Goal: Information Seeking & Learning: Understand process/instructions

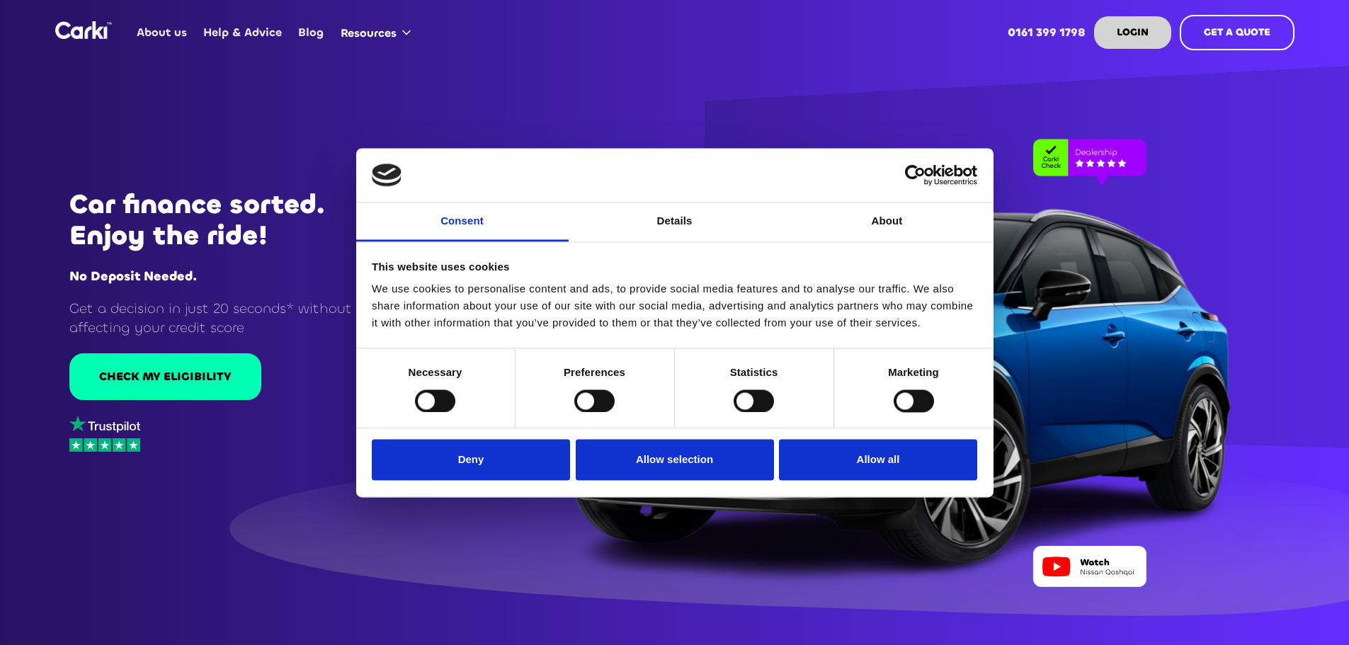
click at [818, 409] on div "Statistics" at bounding box center [754, 387] width 159 height 79
click at [821, 438] on div "Do not sell or share my personal information Deny Allow selection Customize All…" at bounding box center [674, 463] width 637 height 68
click at [823, 455] on button "Allow all" at bounding box center [878, 460] width 198 height 41
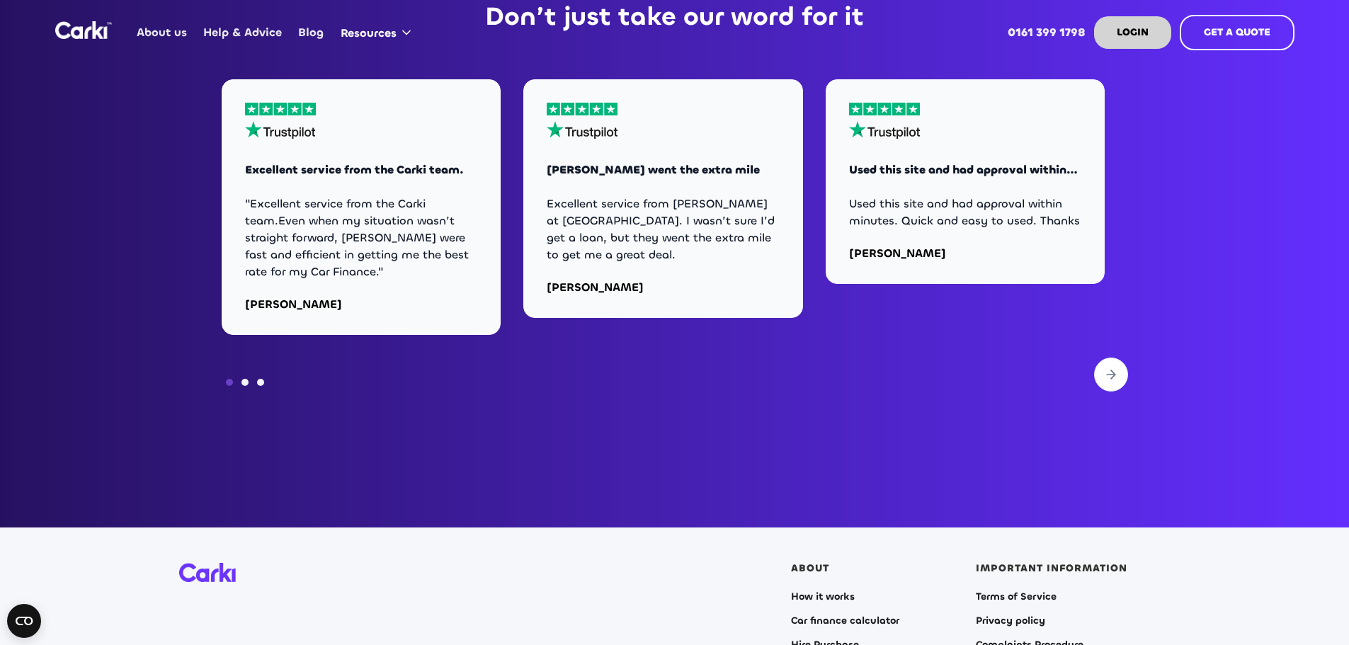
scroll to position [5735, 0]
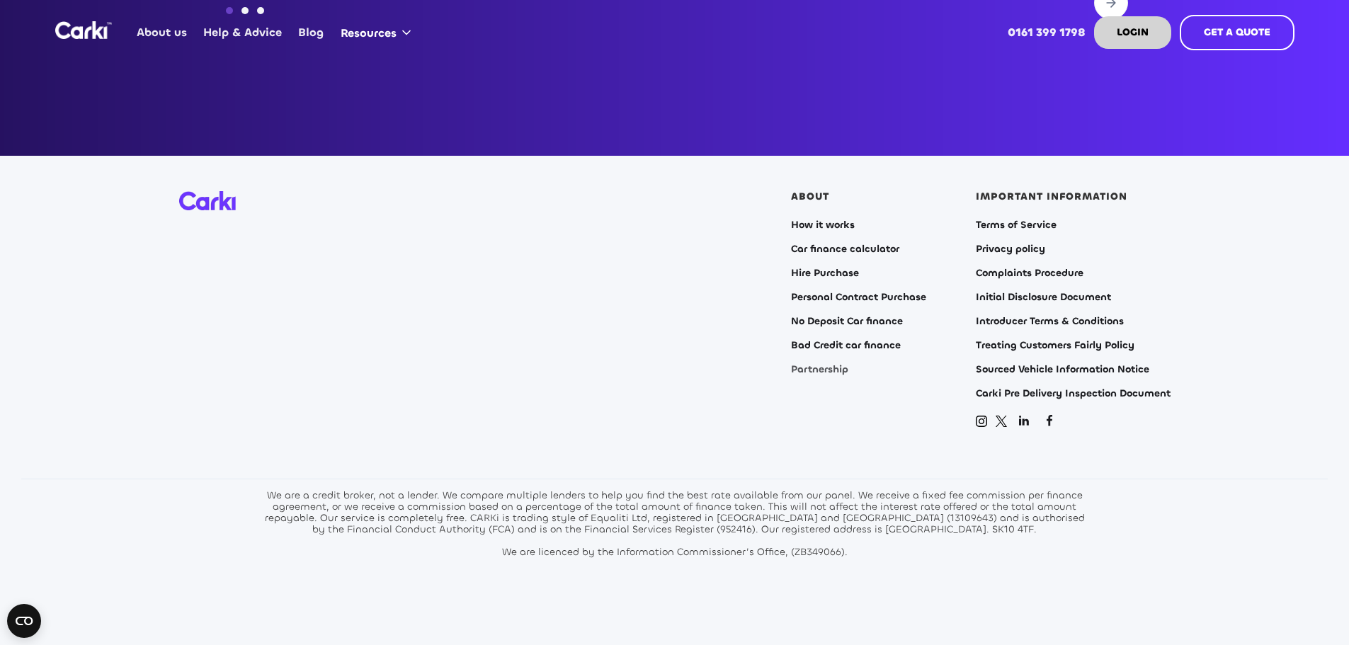
click at [821, 364] on link "Partnership" at bounding box center [819, 369] width 57 height 11
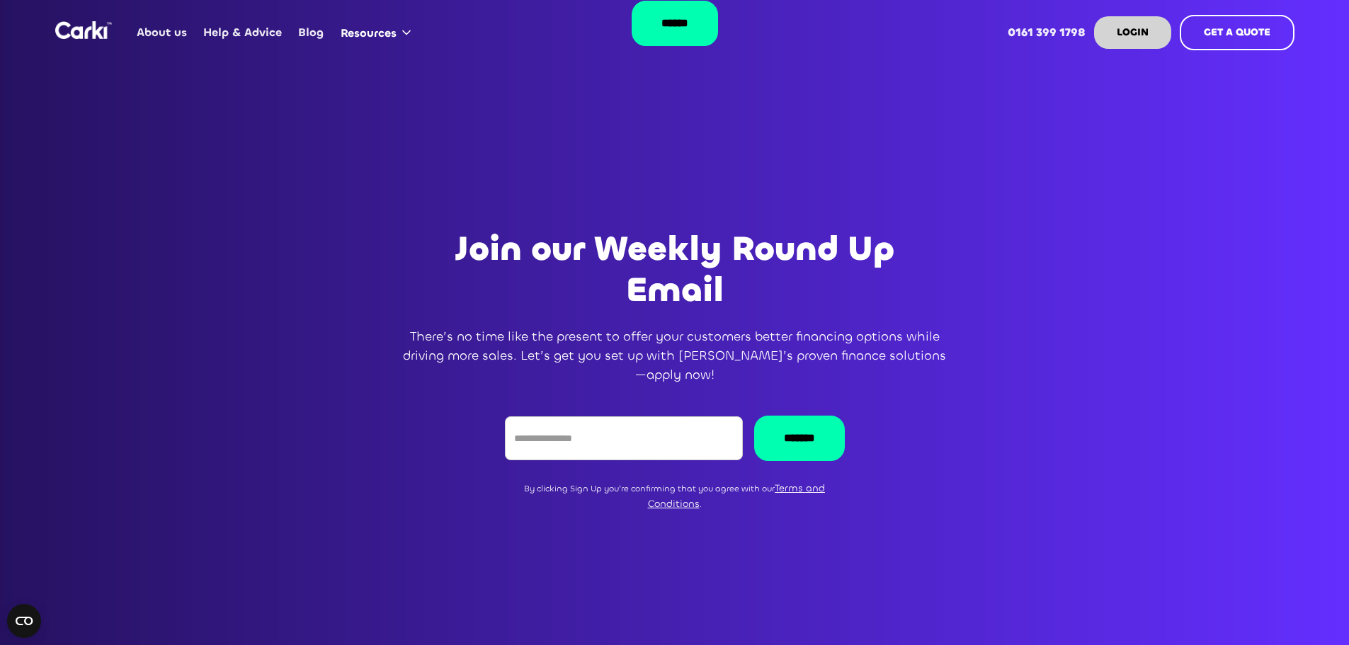
scroll to position [2832, 0]
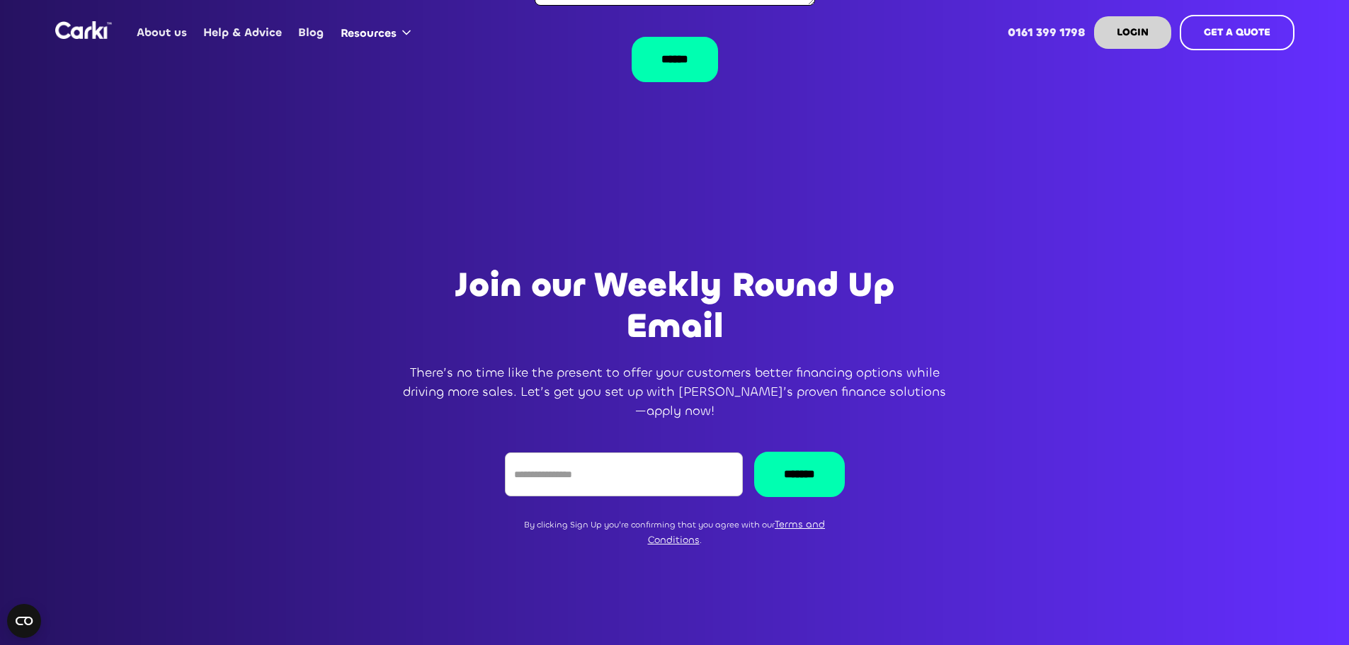
click at [169, 38] on link "About us" at bounding box center [162, 32] width 67 height 55
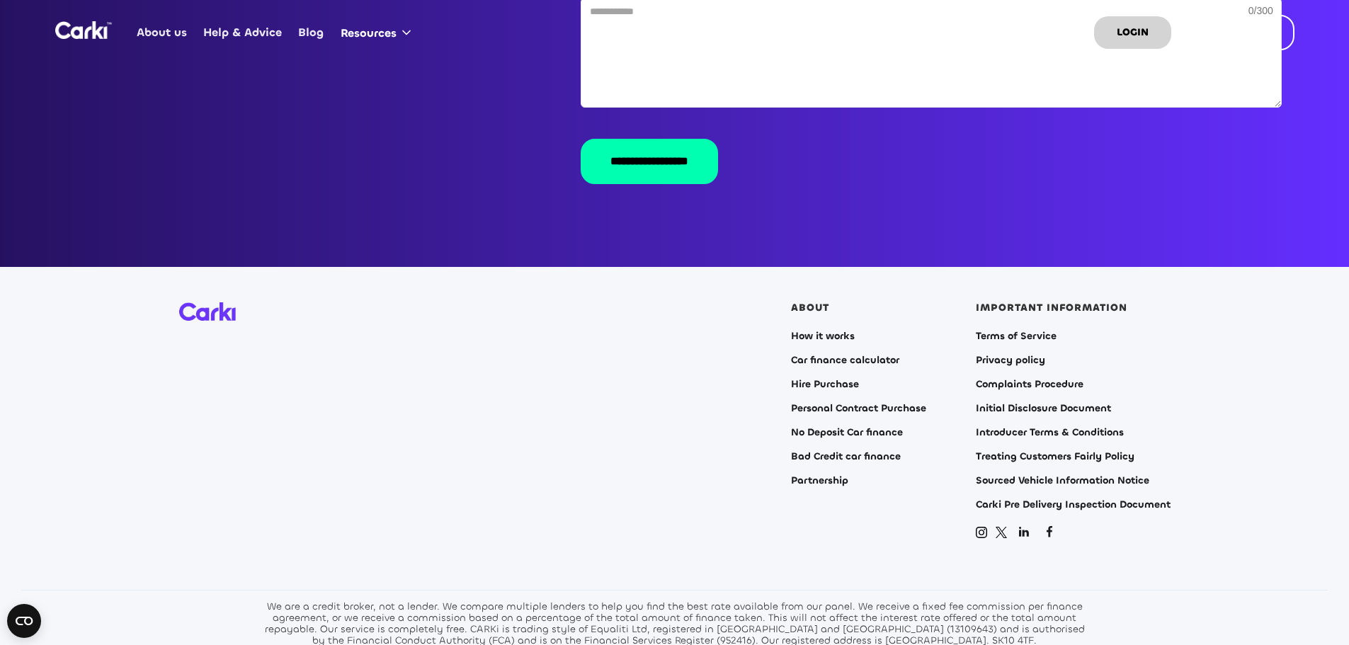
scroll to position [2832, 0]
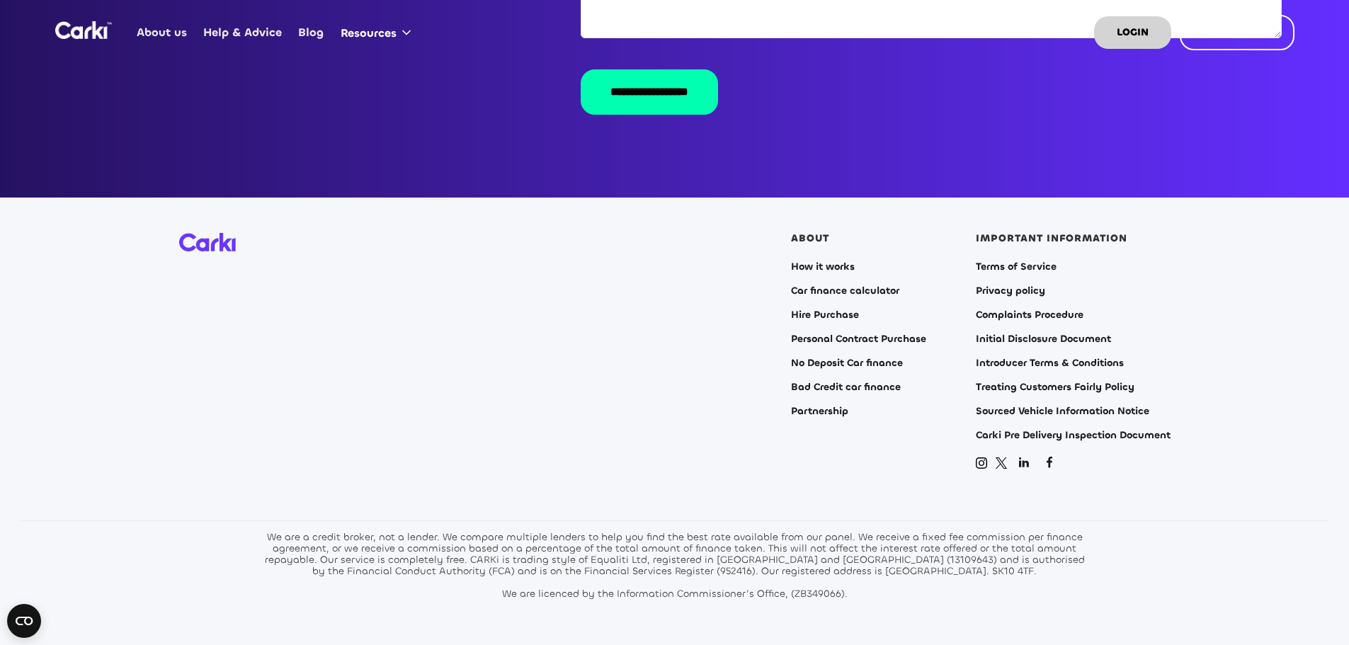
click at [622, 546] on div "We are a credit broker, not a lender. We compare multiple lenders to help you f…" at bounding box center [675, 566] width 828 height 68
click at [623, 553] on div "We are a credit broker, not a lender. We compare multiple lenders to help you f…" at bounding box center [675, 566] width 828 height 68
copy div "952416"
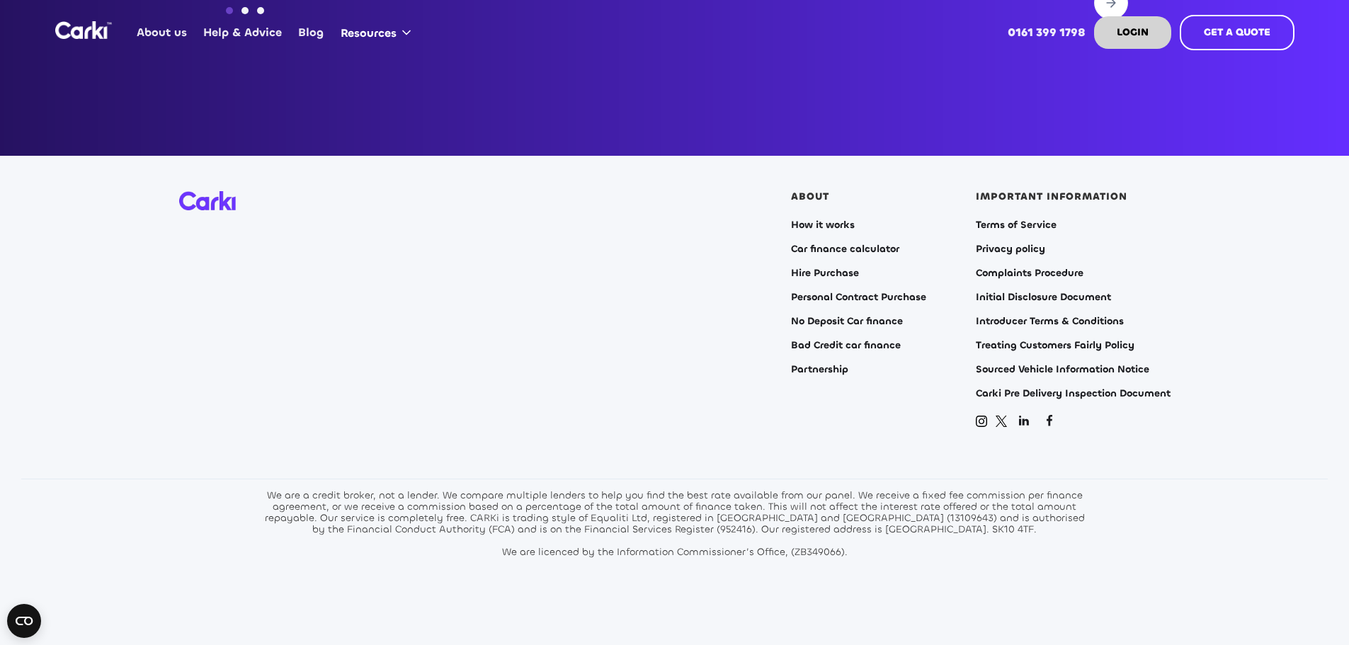
scroll to position [5735, 0]
click at [1019, 316] on link "Introducer Terms & Conditions" at bounding box center [1050, 321] width 148 height 11
click at [1004, 316] on link "Introducer Terms & Conditions" at bounding box center [1050, 321] width 148 height 11
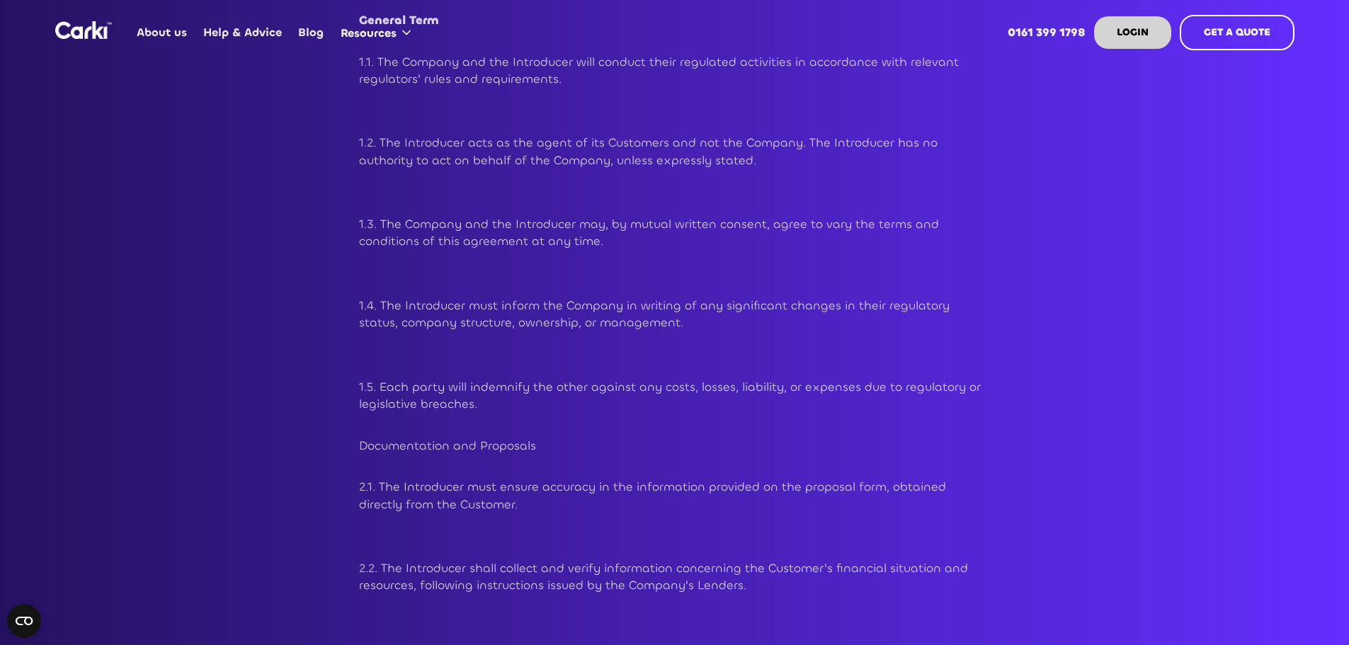
scroll to position [1204, 0]
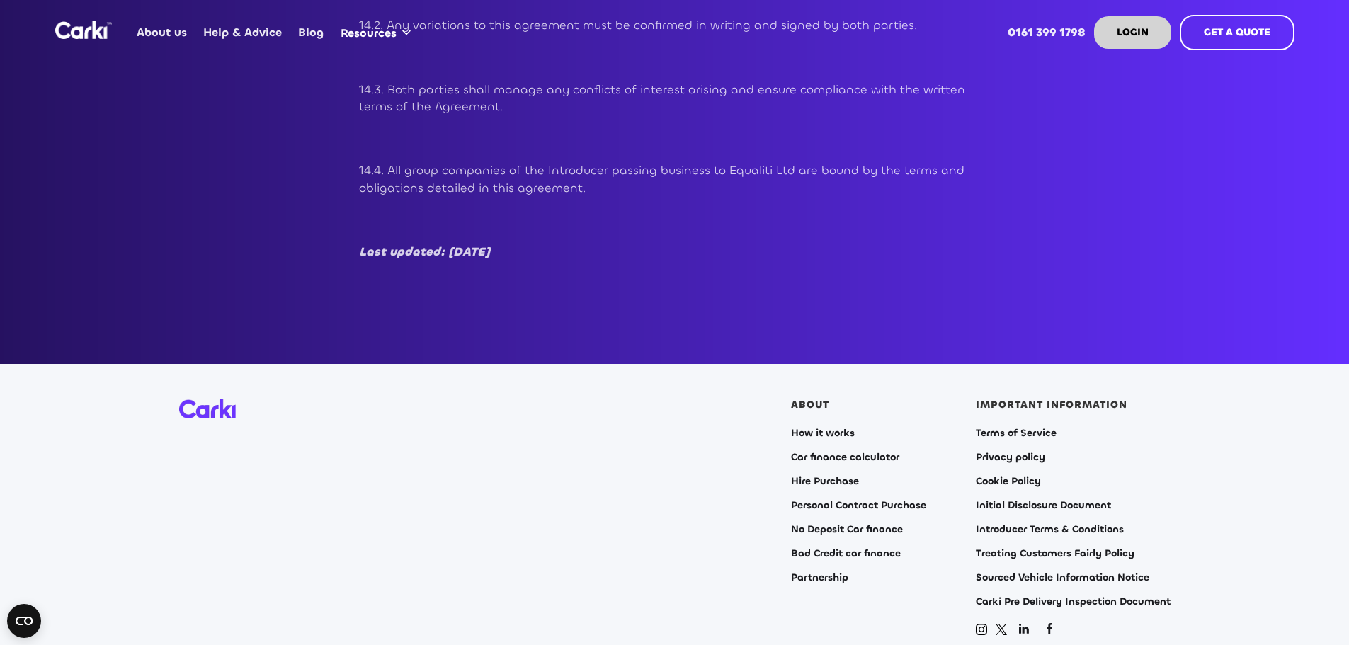
scroll to position [5159, 0]
